Goal: Information Seeking & Learning: Compare options

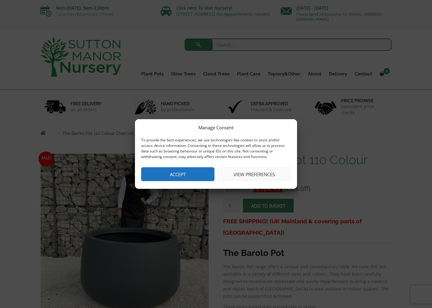
click at [204, 171] on button "Accept" at bounding box center [177, 174] width 73 height 14
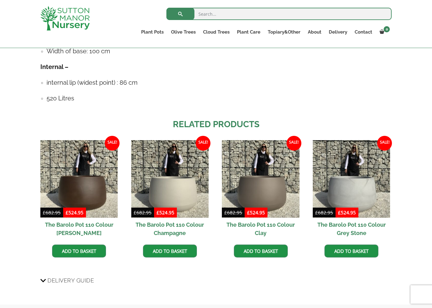
scroll to position [432, 0]
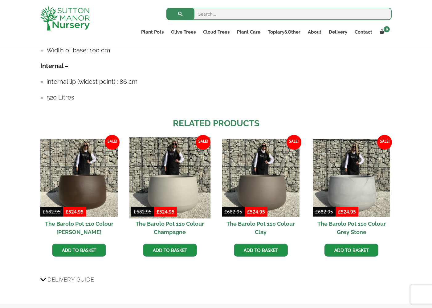
click at [183, 198] on img at bounding box center [169, 177] width 81 height 81
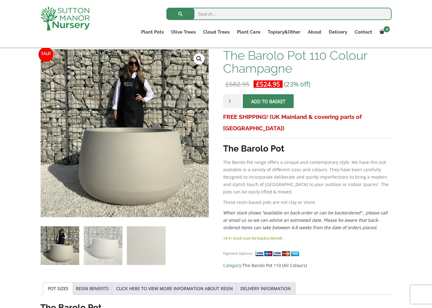
scroll to position [87, 0]
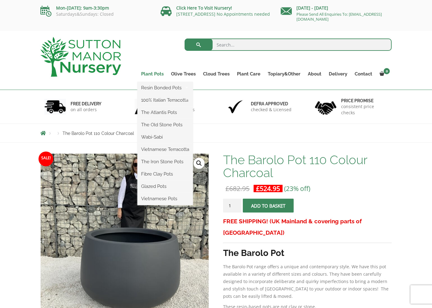
click at [156, 75] on link "Plant Pots" at bounding box center [152, 74] width 30 height 9
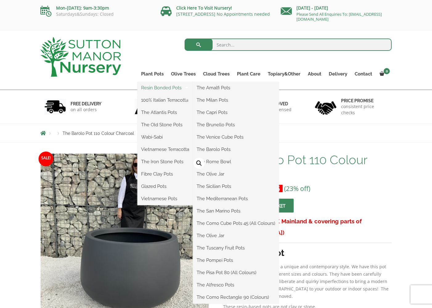
click at [152, 88] on link "Resin Bonded Pots" at bounding box center [164, 87] width 55 height 9
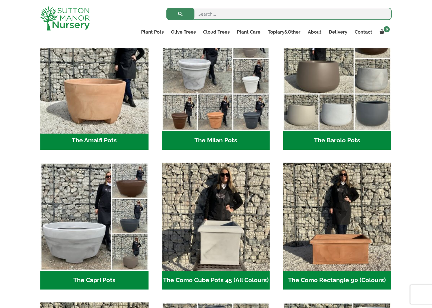
scroll to position [195, 0]
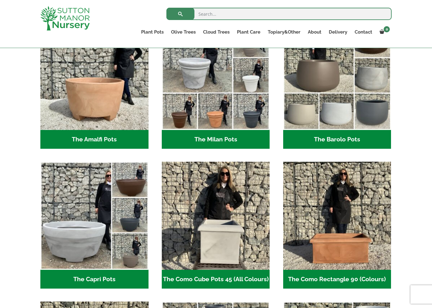
click at [318, 142] on h2 "The Barolo Pots (36)" at bounding box center [337, 139] width 108 height 19
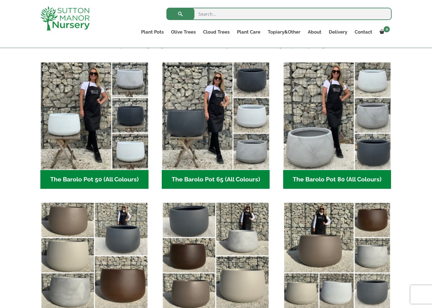
scroll to position [154, 0]
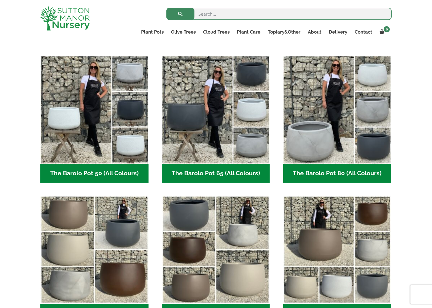
click at [347, 173] on h2 "The Barolo Pot 80 (All Colours) (6)" at bounding box center [337, 173] width 108 height 19
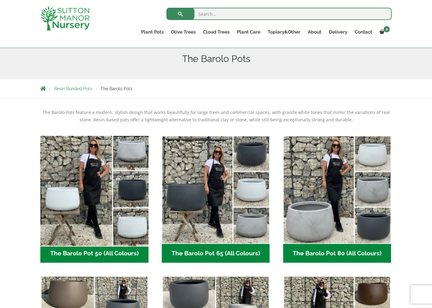
scroll to position [69, 0]
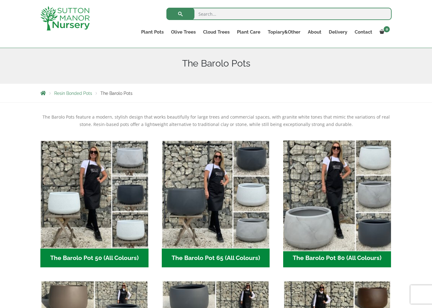
click at [314, 232] on img "Visit product category The Barolo Pot 80 (All Colours)" at bounding box center [337, 194] width 113 height 113
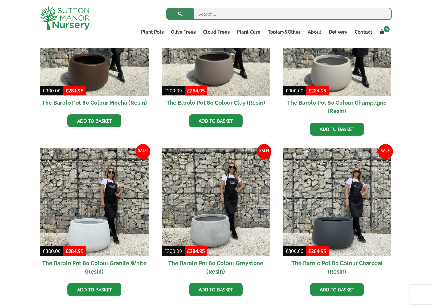
scroll to position [218, 0]
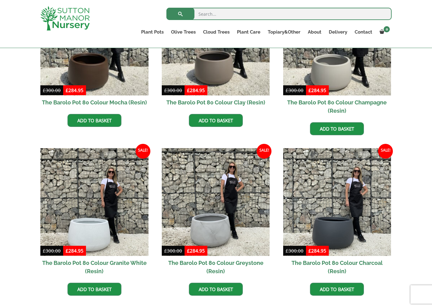
click at [340, 103] on h2 "The Barolo Pot 80 Colour Champagne (Resin)" at bounding box center [337, 107] width 108 height 22
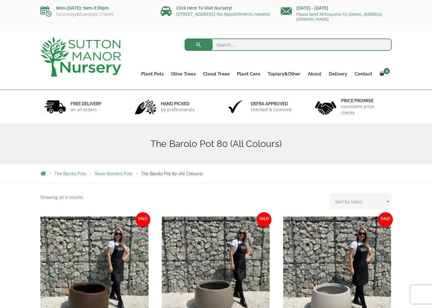
scroll to position [0, 0]
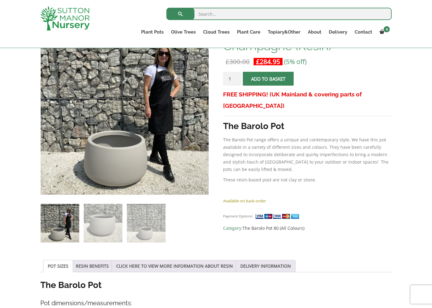
scroll to position [116, 0]
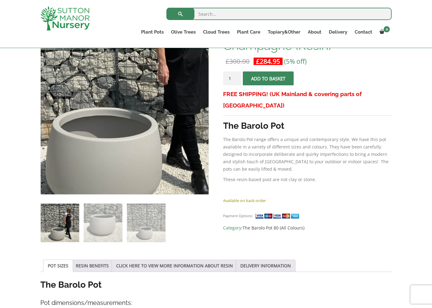
click at [130, 158] on img at bounding box center [120, 71] width 308 height 308
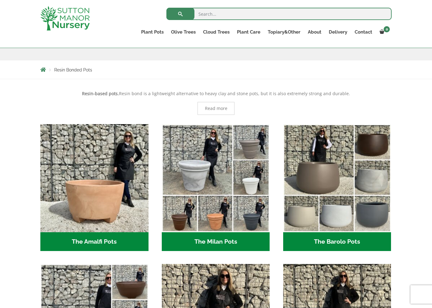
scroll to position [90, 0]
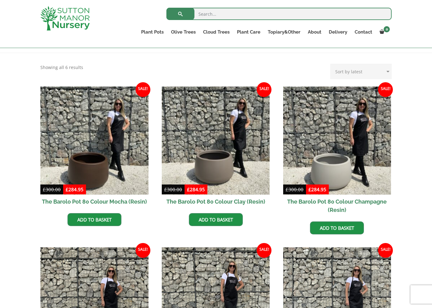
scroll to position [114, 0]
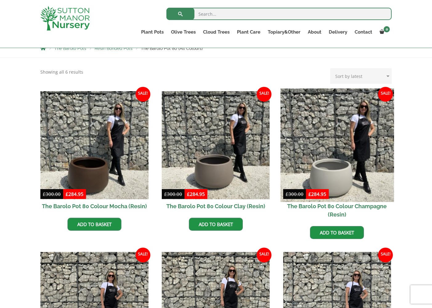
click at [346, 172] on img at bounding box center [337, 144] width 113 height 113
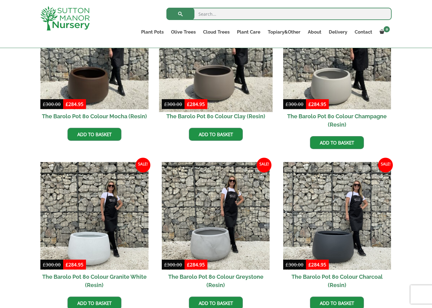
scroll to position [205, 0]
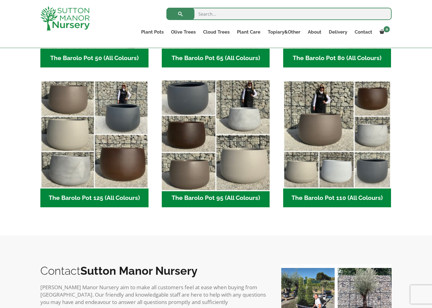
scroll to position [274, 0]
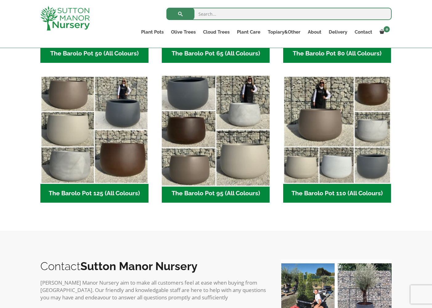
click at [225, 155] on img "Visit product category The Barolo Pot 95 (All Colours)" at bounding box center [215, 129] width 113 height 113
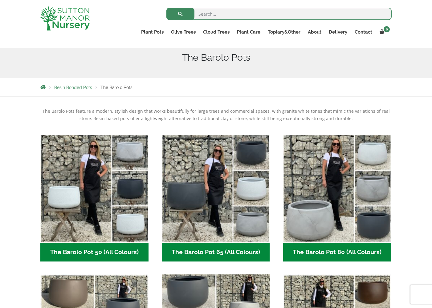
scroll to position [74, 0]
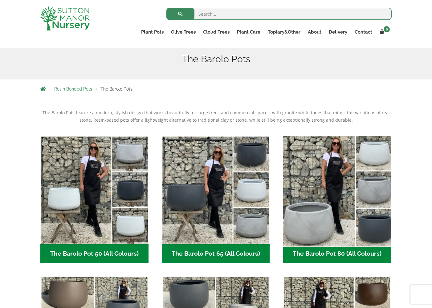
click at [353, 206] on img "Visit product category The Barolo Pot 80 (All Colours)" at bounding box center [337, 189] width 113 height 113
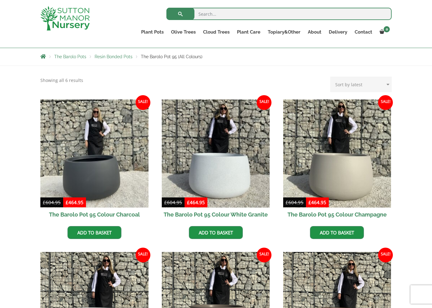
scroll to position [114, 0]
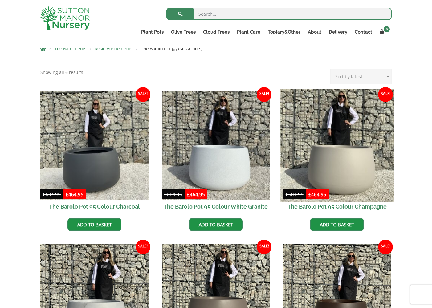
click at [331, 175] on img at bounding box center [337, 145] width 113 height 113
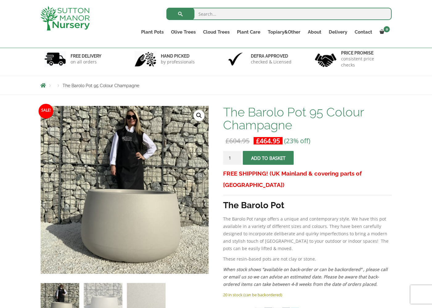
scroll to position [18, 0]
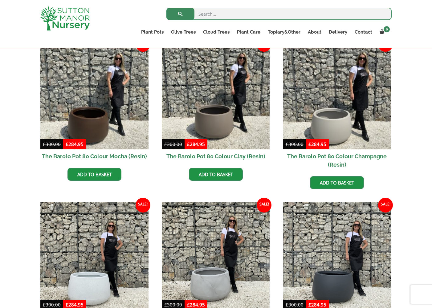
scroll to position [166, 0]
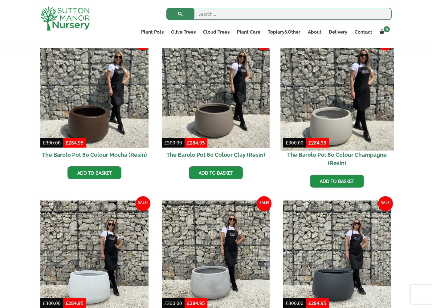
click at [338, 123] on img at bounding box center [337, 93] width 113 height 113
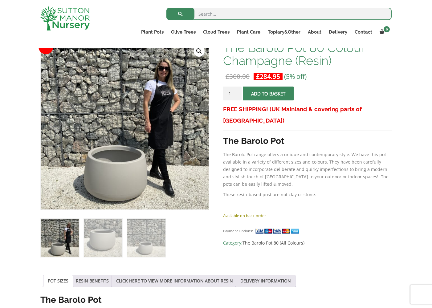
scroll to position [96, 0]
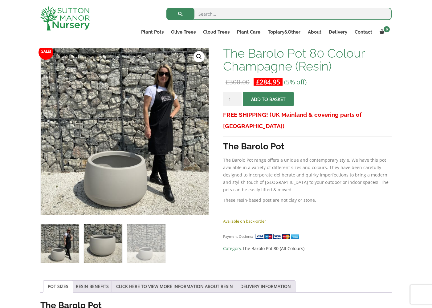
click at [112, 237] on img at bounding box center [103, 243] width 39 height 39
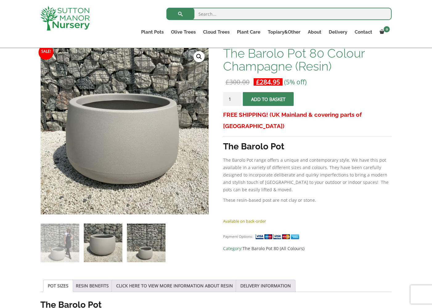
click at [143, 239] on img at bounding box center [146, 243] width 39 height 39
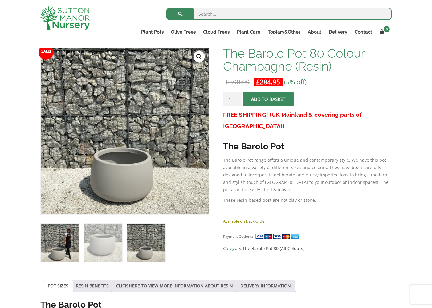
click at [65, 245] on img at bounding box center [60, 243] width 39 height 39
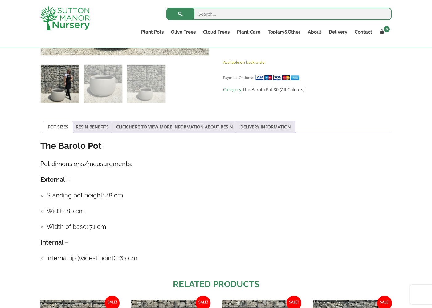
scroll to position [233, 0]
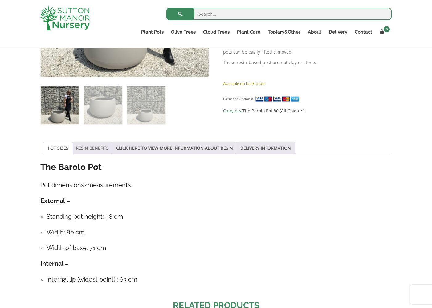
click at [97, 145] on link "RESIN BENEFITS" at bounding box center [92, 148] width 33 height 12
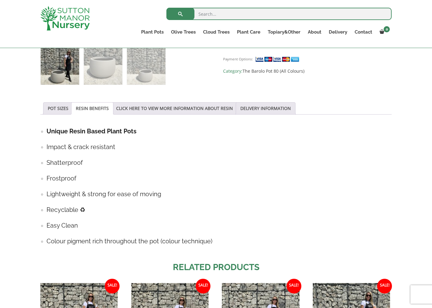
scroll to position [270, 0]
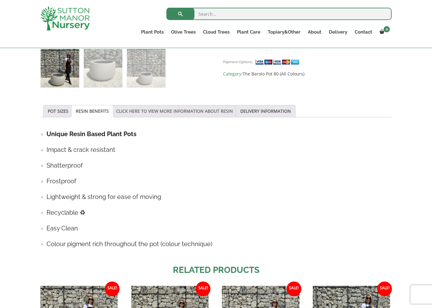
click at [139, 110] on link "CLICK HERE TO VIEW MORE INFORMATION ABOUT RESIN" at bounding box center [174, 111] width 117 height 12
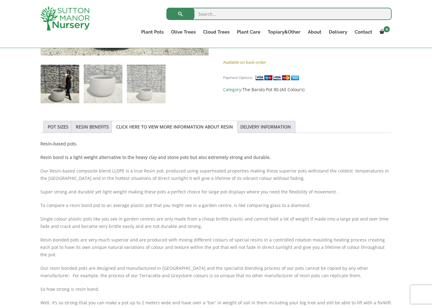
scroll to position [254, 0]
click at [275, 126] on link "DELIVERY INFORMATION" at bounding box center [265, 127] width 51 height 12
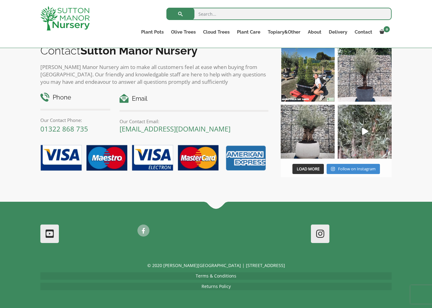
scroll to position [651, 0]
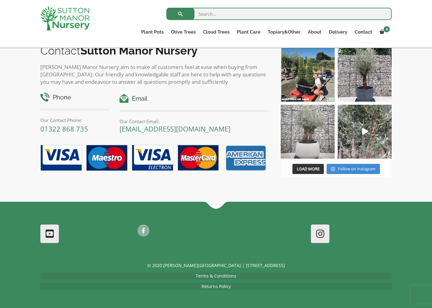
click at [318, 145] on img at bounding box center [308, 132] width 54 height 54
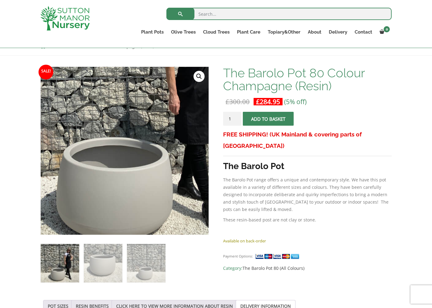
scroll to position [75, 0]
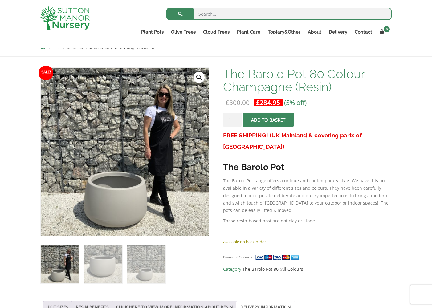
click at [63, 304] on link "POT SIZES" at bounding box center [58, 307] width 21 height 12
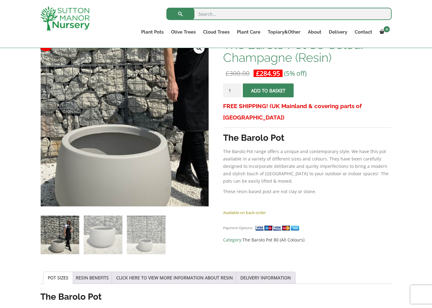
scroll to position [105, 0]
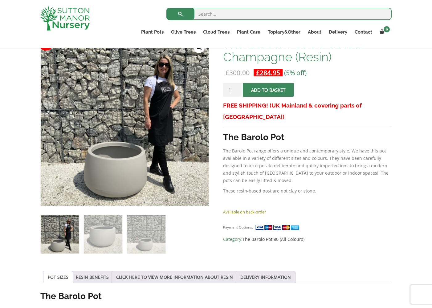
click at [65, 237] on img at bounding box center [60, 234] width 39 height 39
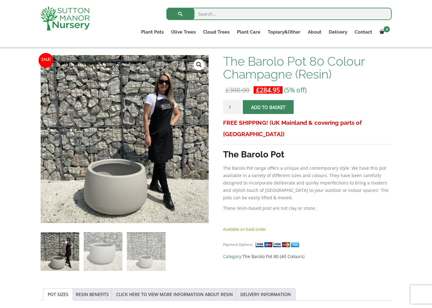
scroll to position [87, 0]
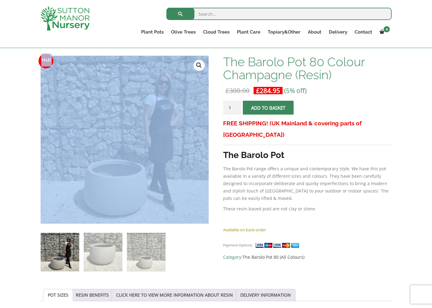
drag, startPoint x: 39, startPoint y: 54, endPoint x: 31, endPoint y: 55, distance: 8.0
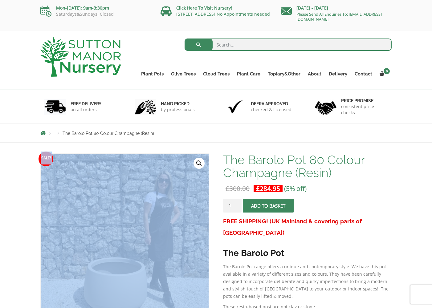
scroll to position [0, 0]
